Goal: Transaction & Acquisition: Book appointment/travel/reservation

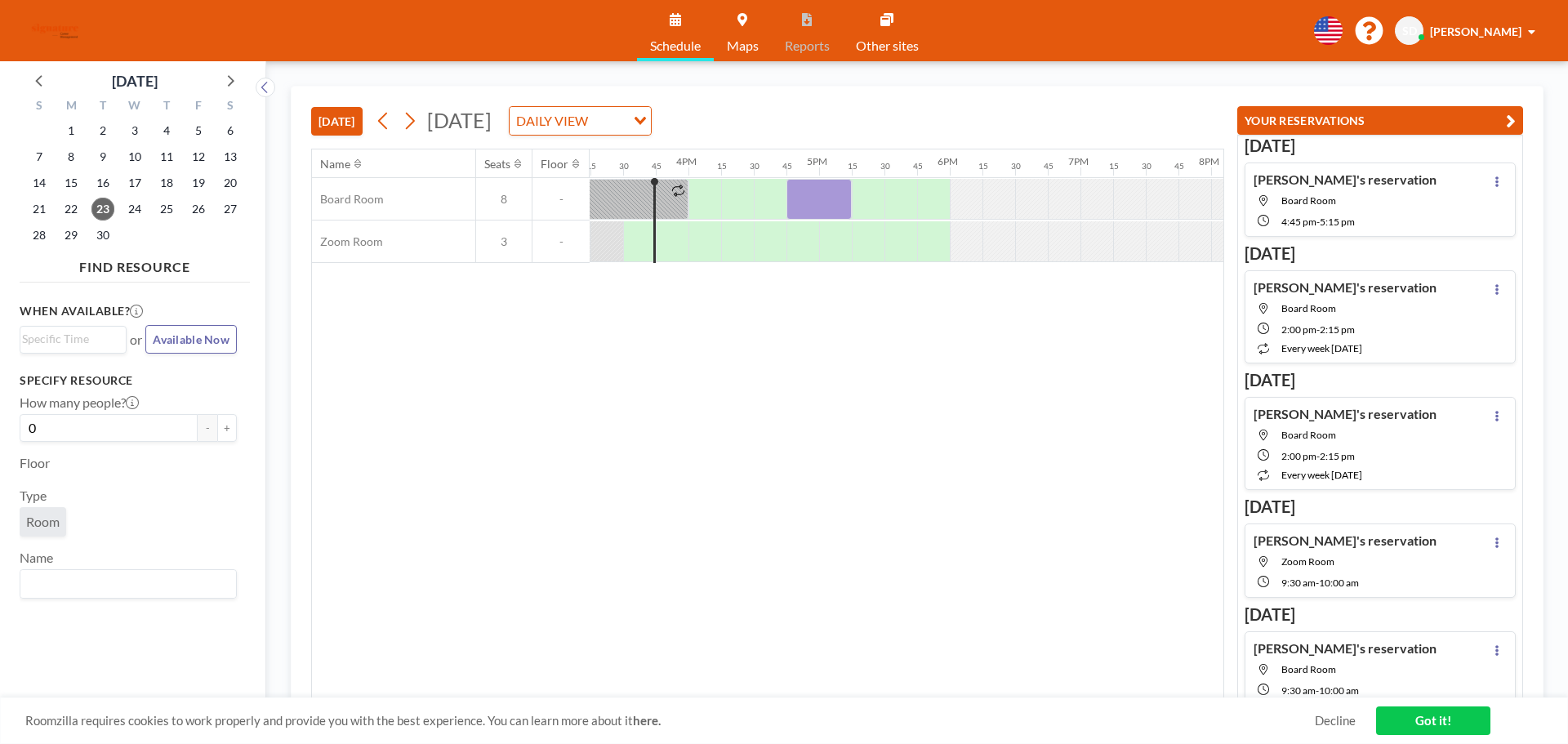
scroll to position [0, 1992]
click at [229, 79] on icon at bounding box center [230, 80] width 21 height 21
click at [194, 152] on span "10" at bounding box center [198, 157] width 23 height 23
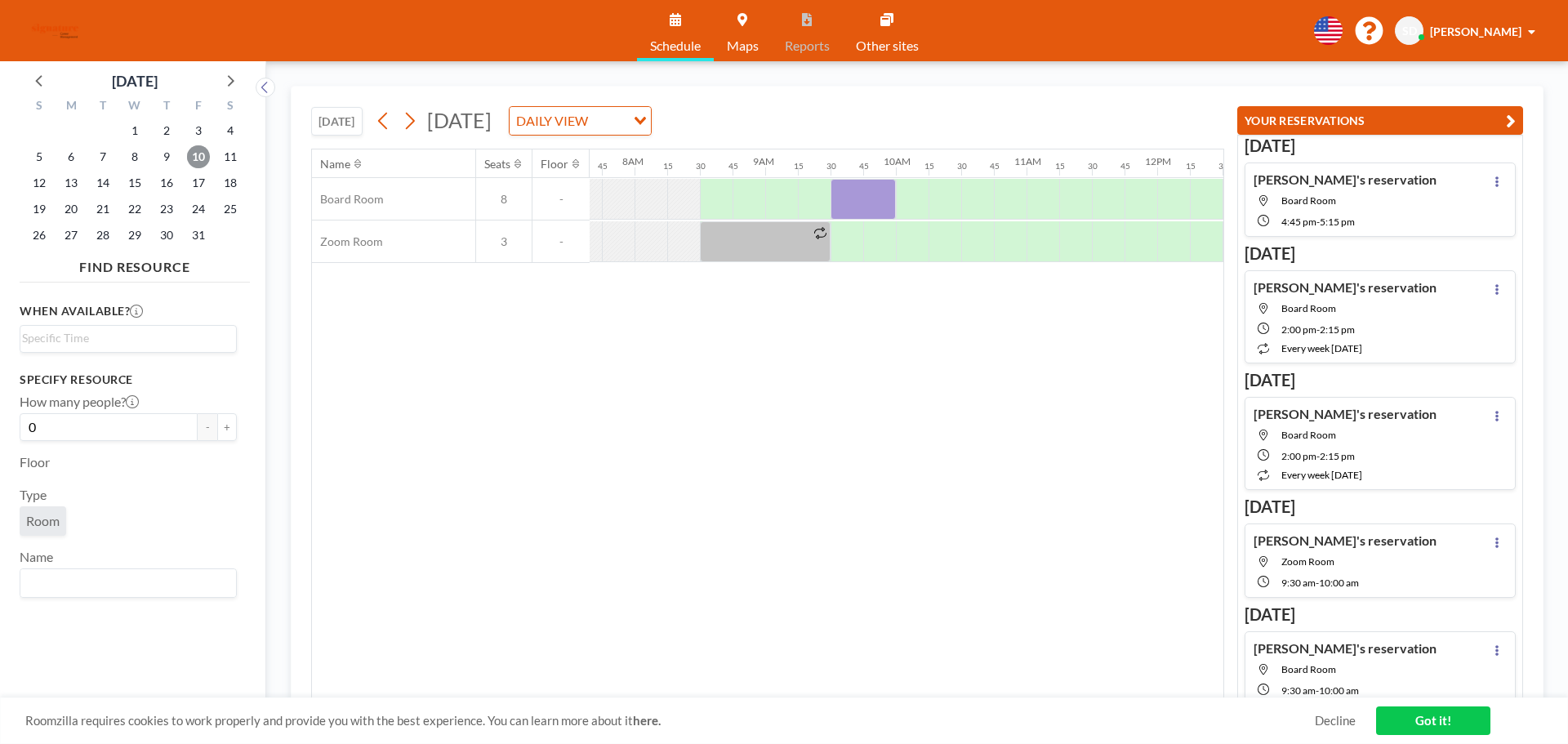
scroll to position [0, 1012]
drag, startPoint x: 845, startPoint y: 192, endPoint x: 840, endPoint y: 225, distance: 33.4
click at [841, 252] on div "Board Room 8 - Zoom Room 3 -" at bounding box center [1006, 220] width 3414 height 85
click at [840, 190] on div at bounding box center [851, 199] width 66 height 41
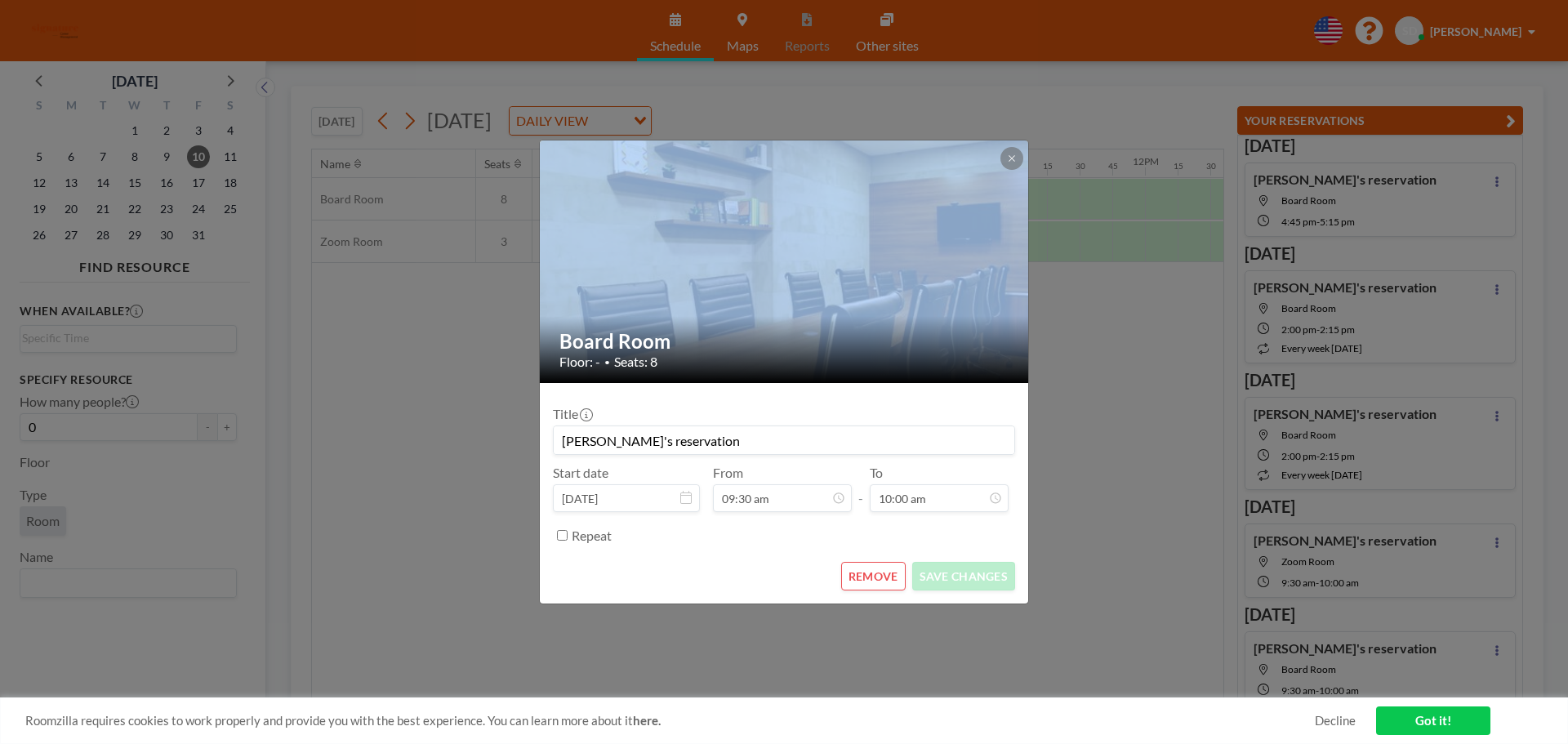
click at [840, 190] on div at bounding box center [784, 261] width 490 height 243
click at [1014, 160] on icon at bounding box center [1011, 158] width 10 height 10
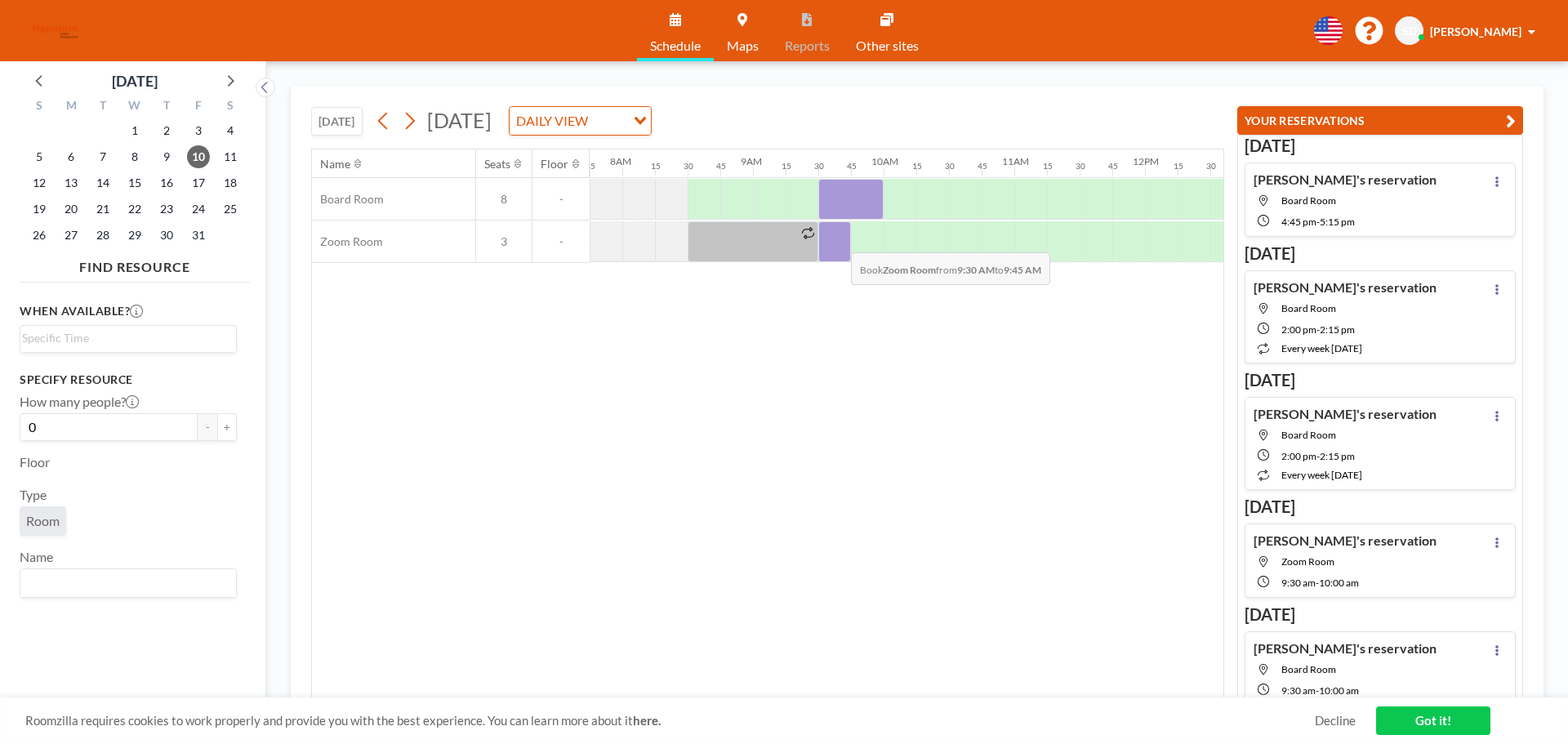
click at [838, 240] on div at bounding box center [834, 241] width 32 height 41
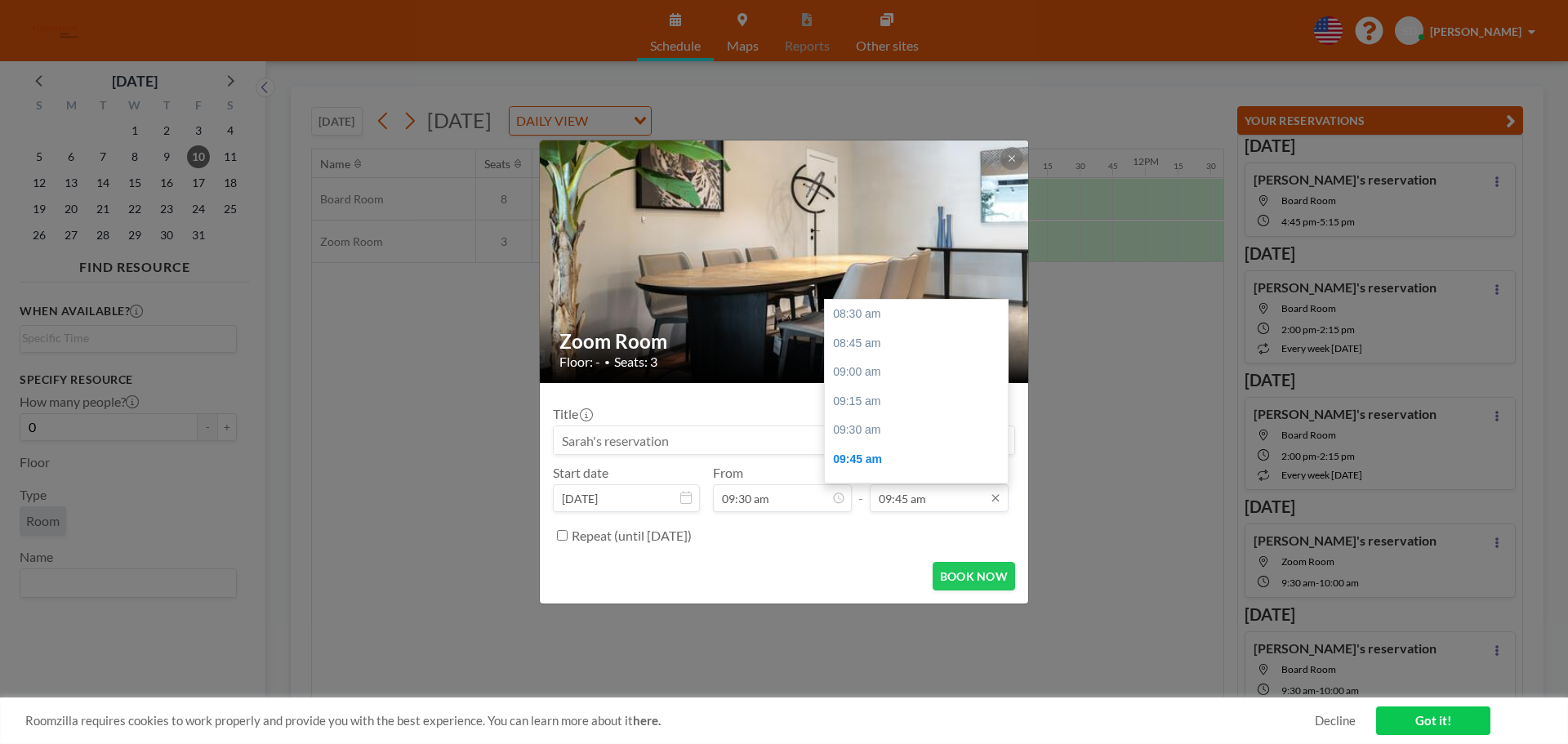
scroll to position [145, 0]
click at [901, 506] on input "09:45 am" at bounding box center [939, 499] width 138 height 28
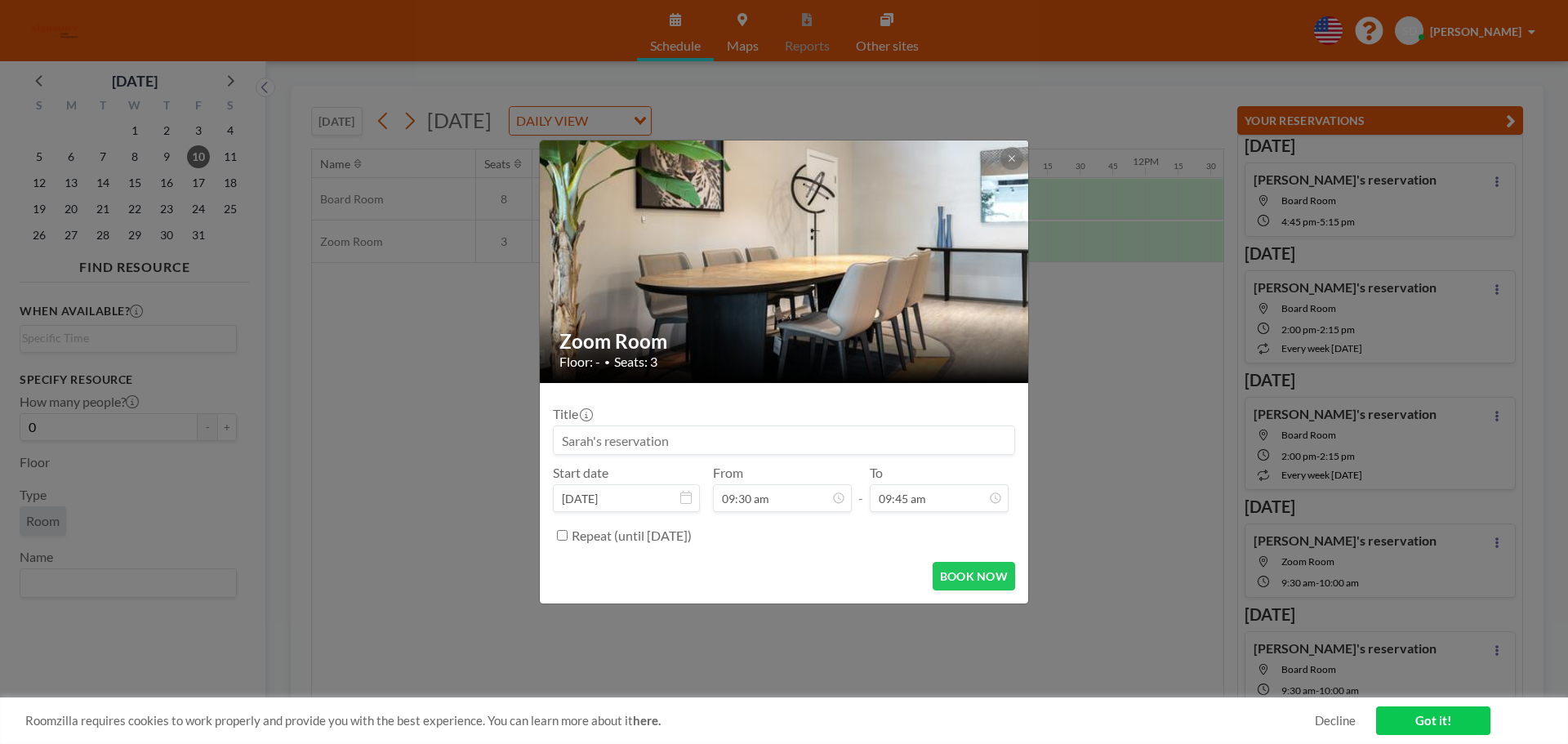
click at [1016, 159] on icon at bounding box center [1011, 158] width 10 height 10
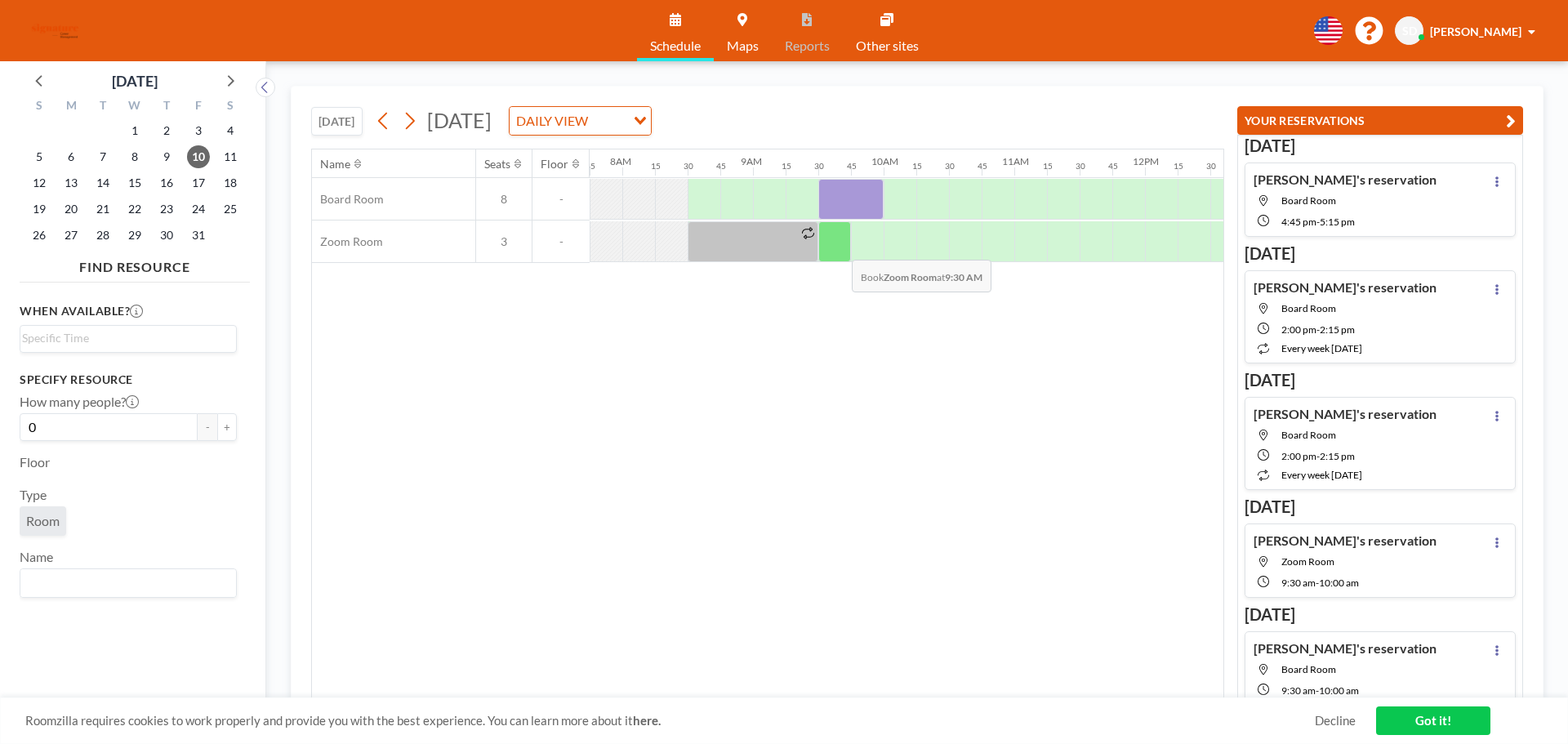
click at [839, 247] on div at bounding box center [834, 241] width 32 height 41
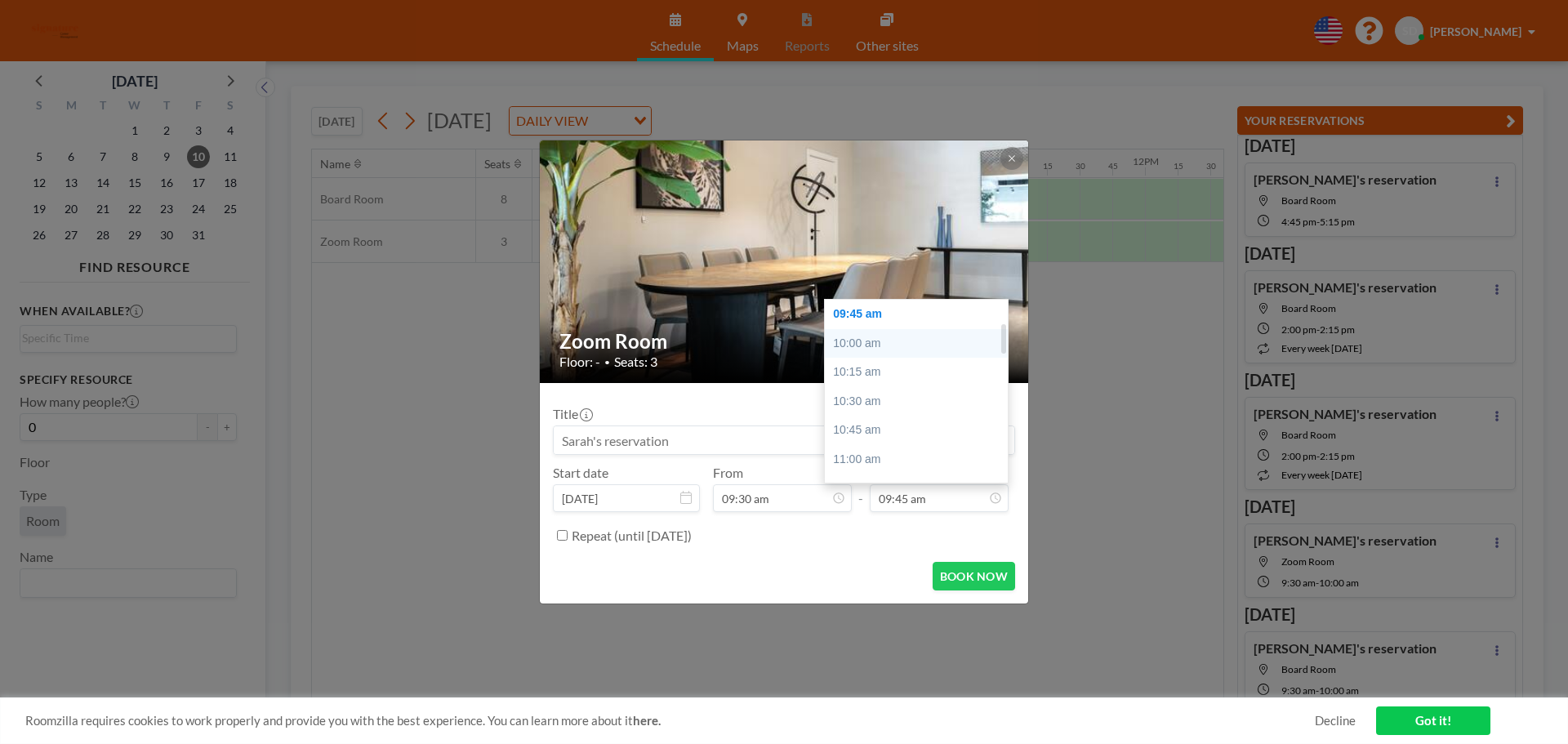
click at [869, 344] on div "10:00 am" at bounding box center [920, 344] width 191 height 30
type input "10:00 am"
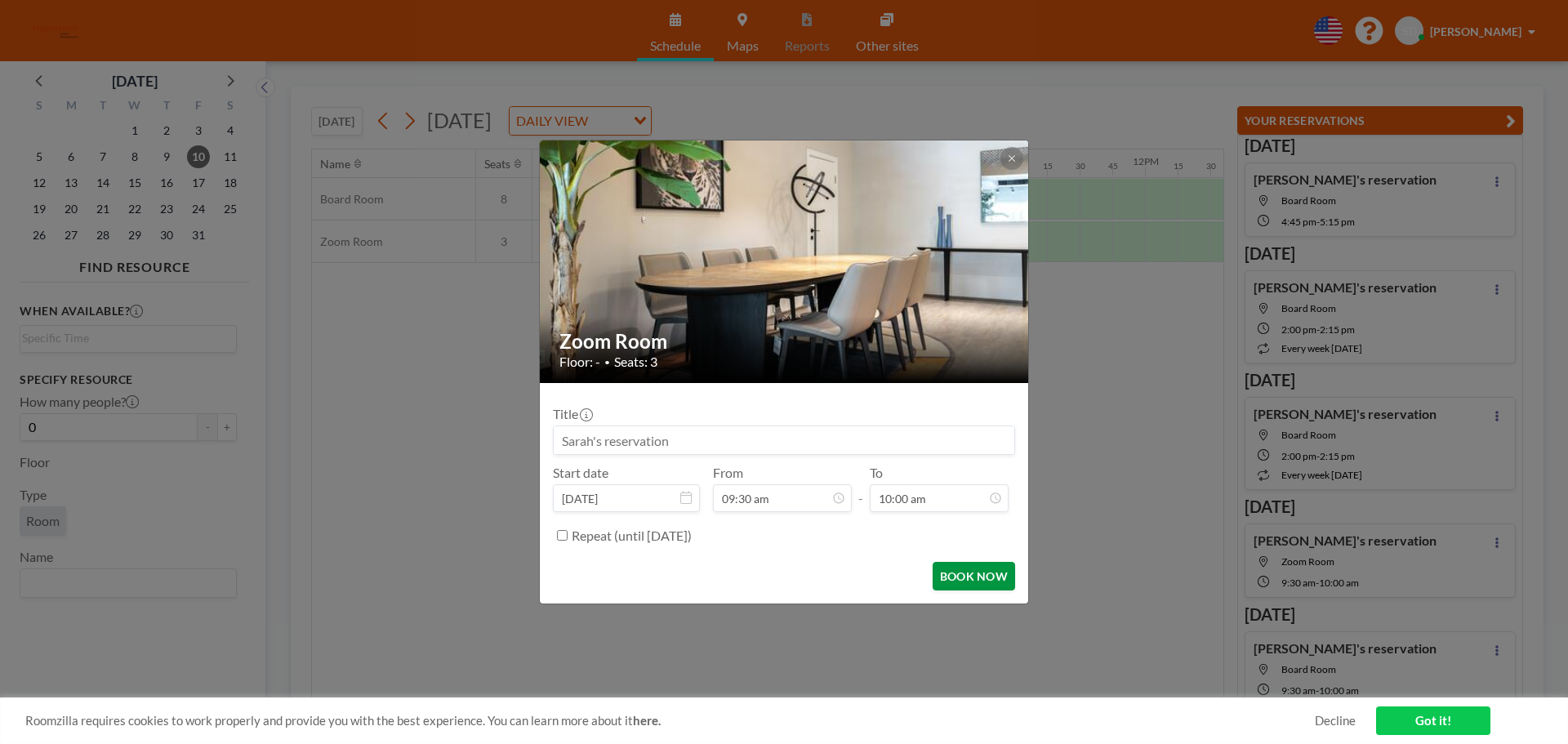
scroll to position [174, 0]
click at [954, 572] on button "BOOK NOW" at bounding box center [974, 576] width 82 height 29
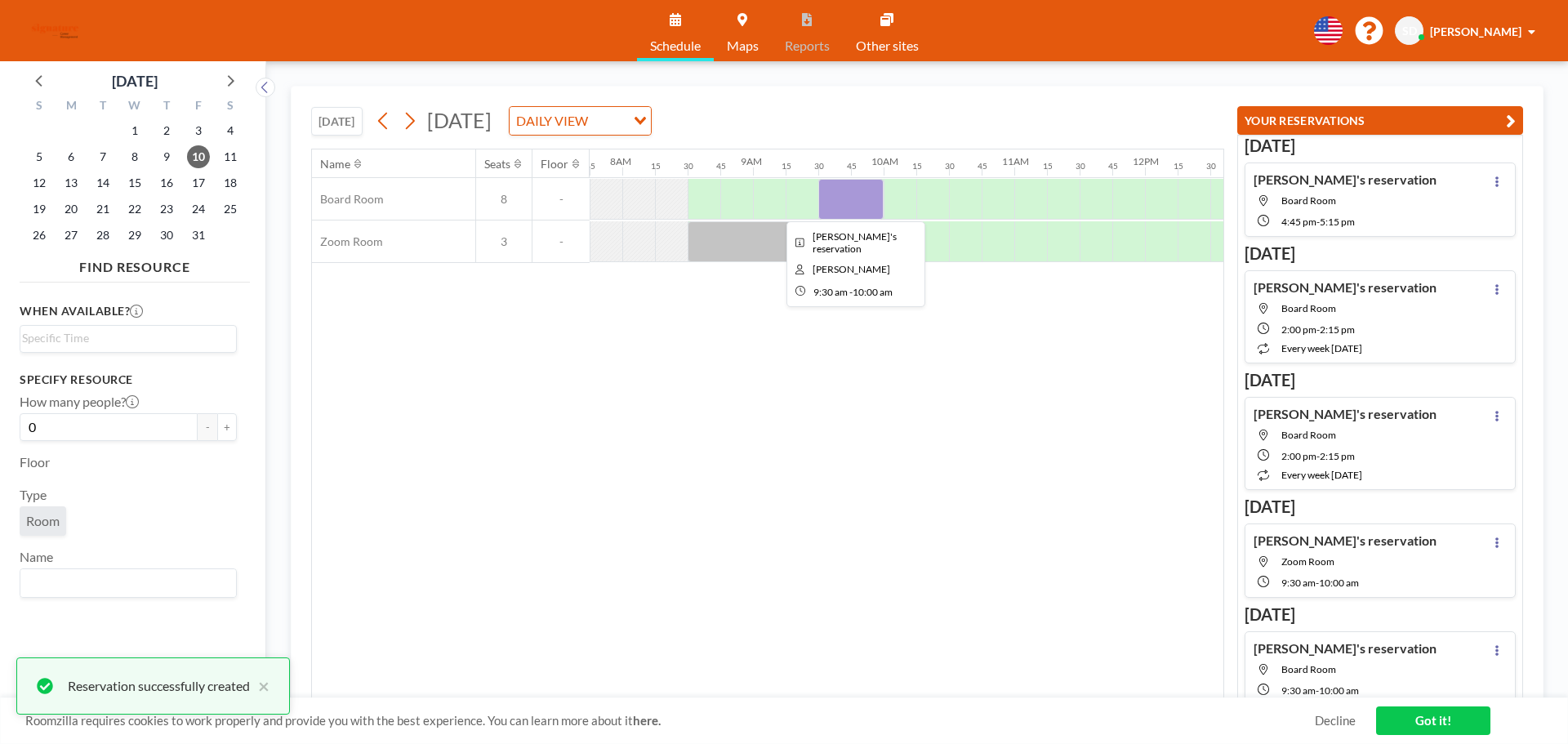
click at [855, 195] on div at bounding box center [851, 199] width 66 height 41
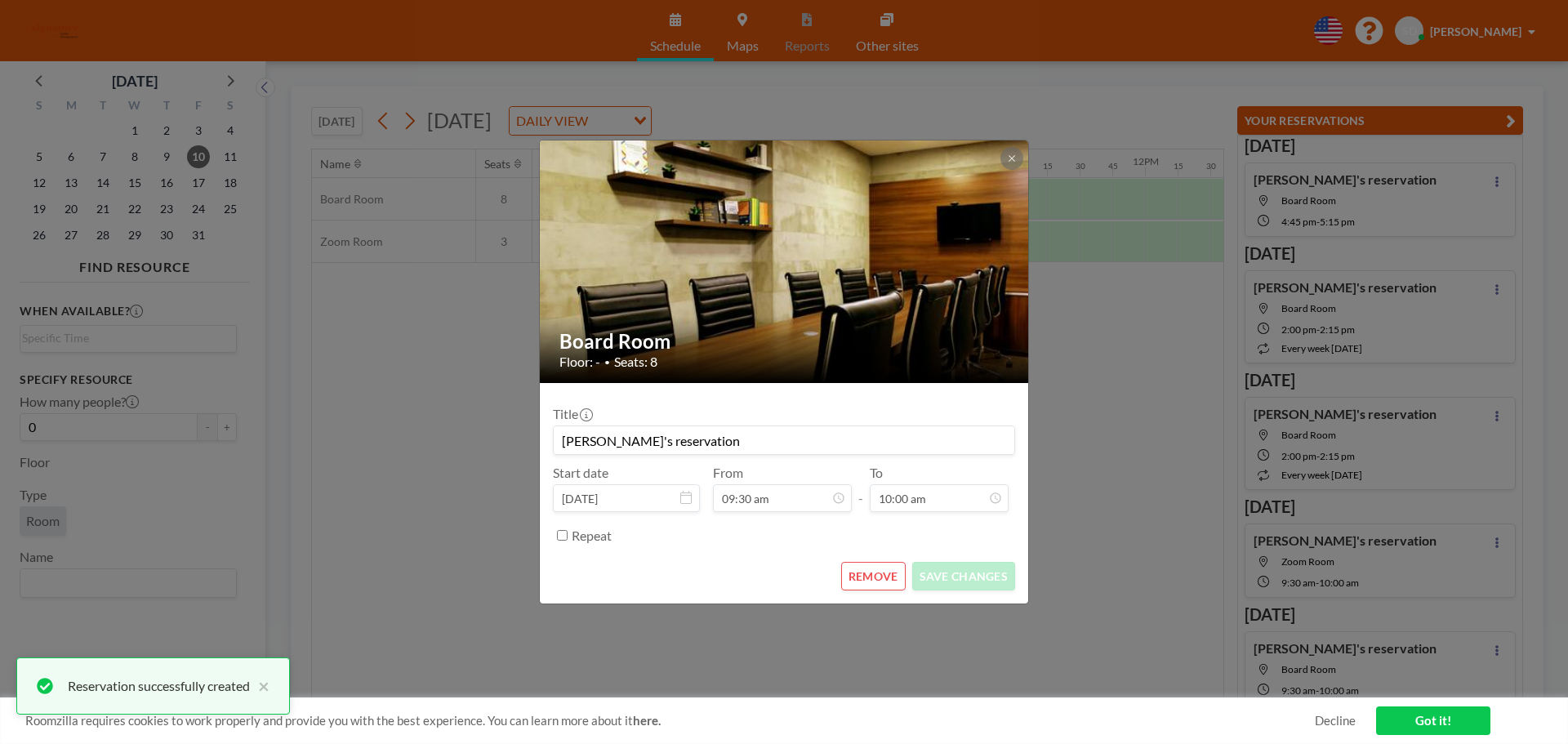
click at [874, 577] on button "REMOVE" at bounding box center [874, 576] width 65 height 29
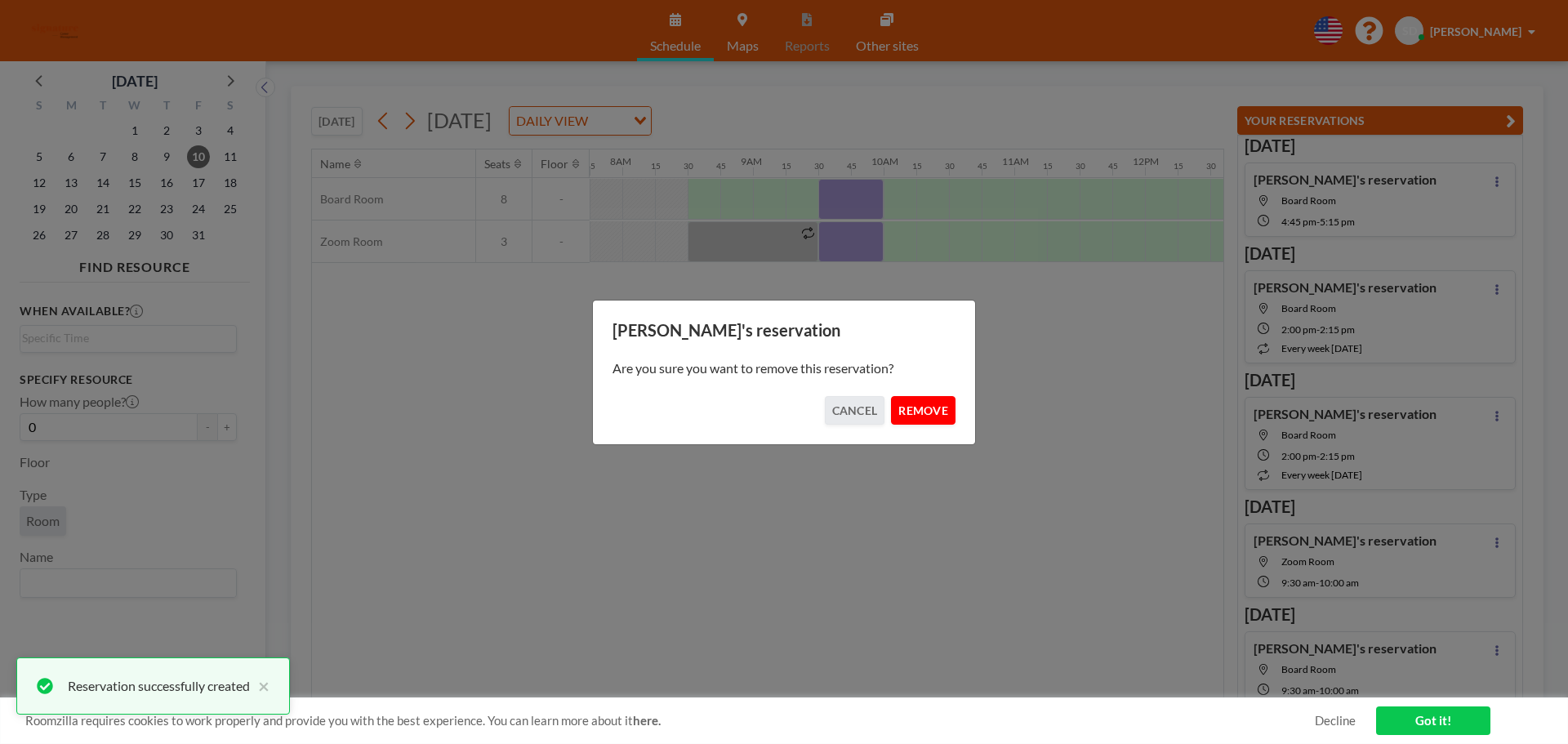
click at [926, 412] on button "REMOVE" at bounding box center [924, 410] width 65 height 29
